Goal: Task Accomplishment & Management: Manage account settings

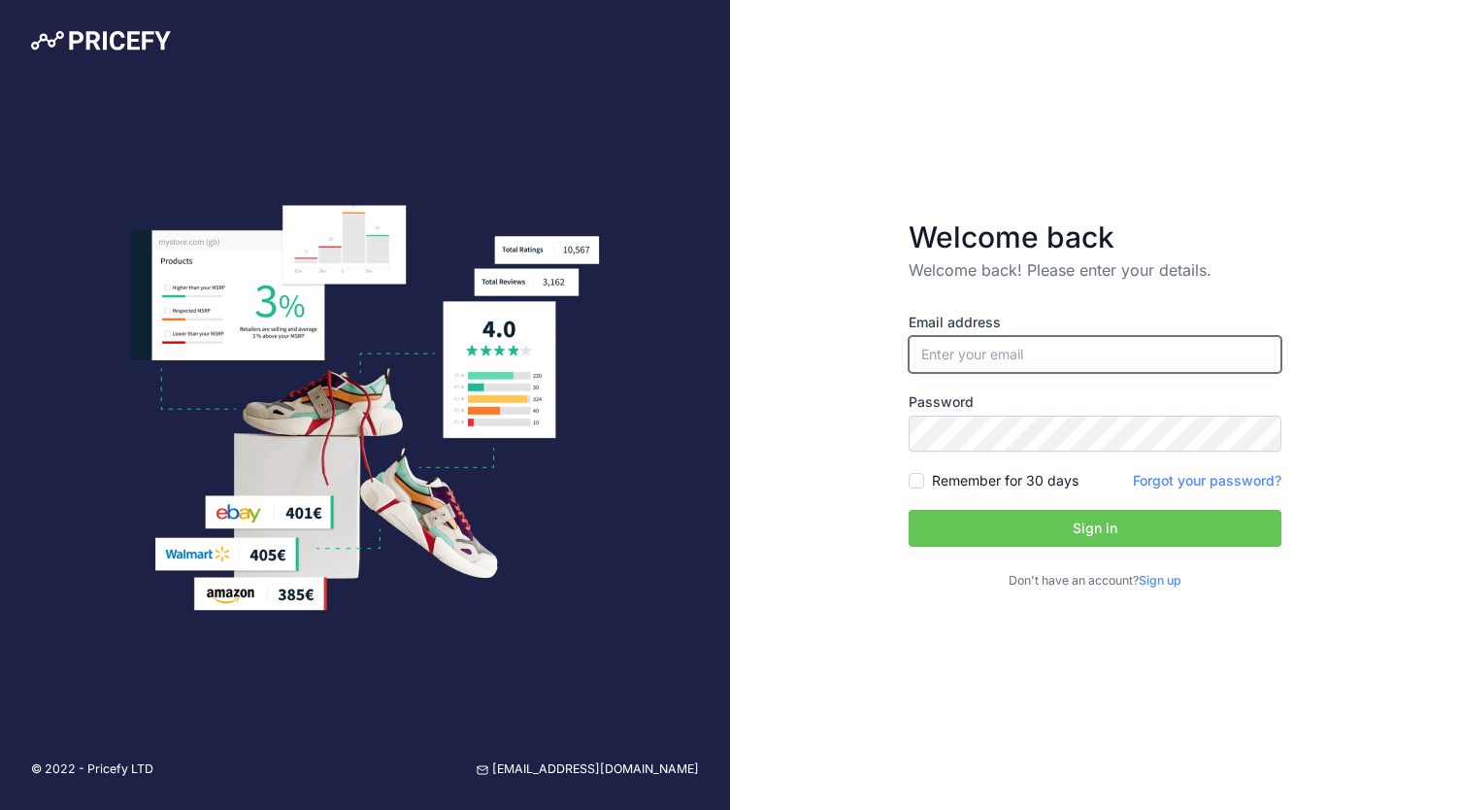
type input "[PERSON_NAME][EMAIL_ADDRESS][PERSON_NAME][DOMAIN_NAME]"
click at [1032, 532] on button "Sign in" at bounding box center [1095, 528] width 373 height 37
click at [1017, 525] on button "Sign in" at bounding box center [1095, 528] width 373 height 37
type input "[PERSON_NAME][EMAIL_ADDRESS][PERSON_NAME][DOMAIN_NAME]"
click at [1063, 531] on button "Sign in" at bounding box center [1095, 528] width 373 height 37
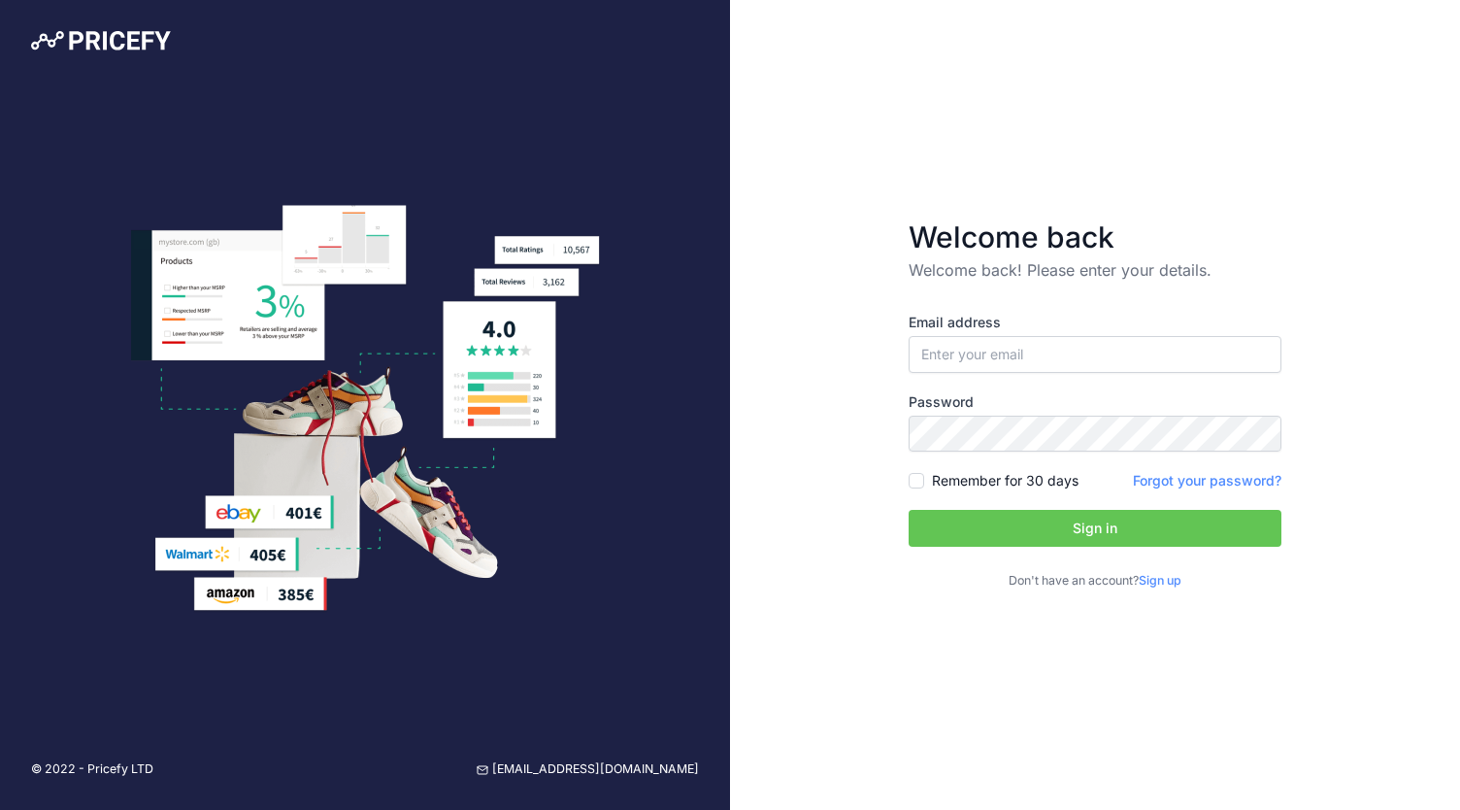
type input "[PERSON_NAME][EMAIL_ADDRESS][PERSON_NAME][DOMAIN_NAME]"
click at [1030, 525] on button "Sign in" at bounding box center [1095, 528] width 373 height 37
type input "[PERSON_NAME][EMAIL_ADDRESS][PERSON_NAME][DOMAIN_NAME]"
click at [1017, 519] on button "Sign in" at bounding box center [1095, 528] width 373 height 37
